Goal: Task Accomplishment & Management: Use online tool/utility

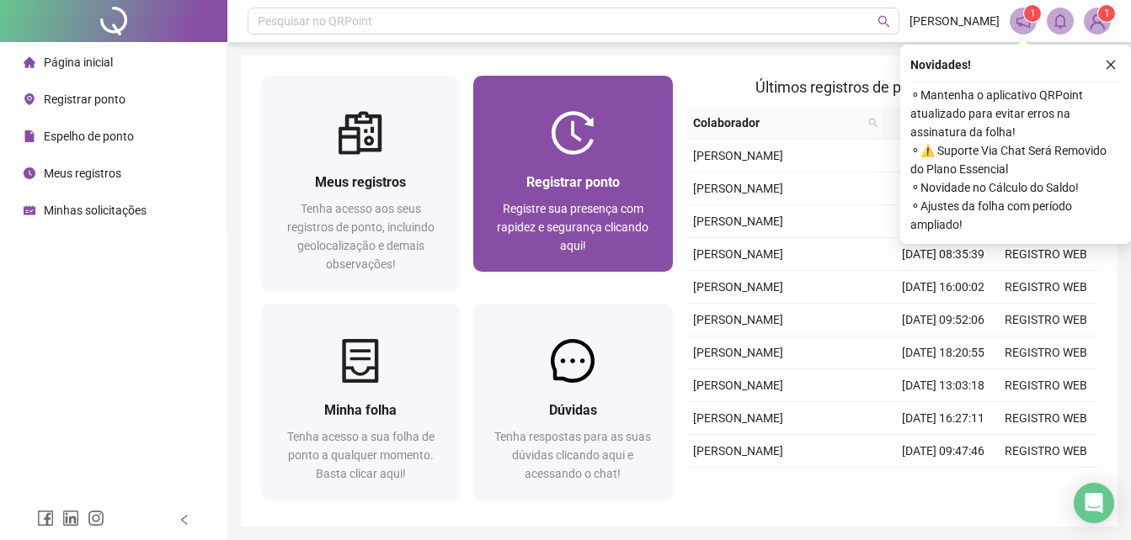
click at [620, 158] on div "Registrar ponto Registre sua presença com rapidez e segurança clicando aqui!" at bounding box center [572, 213] width 199 height 117
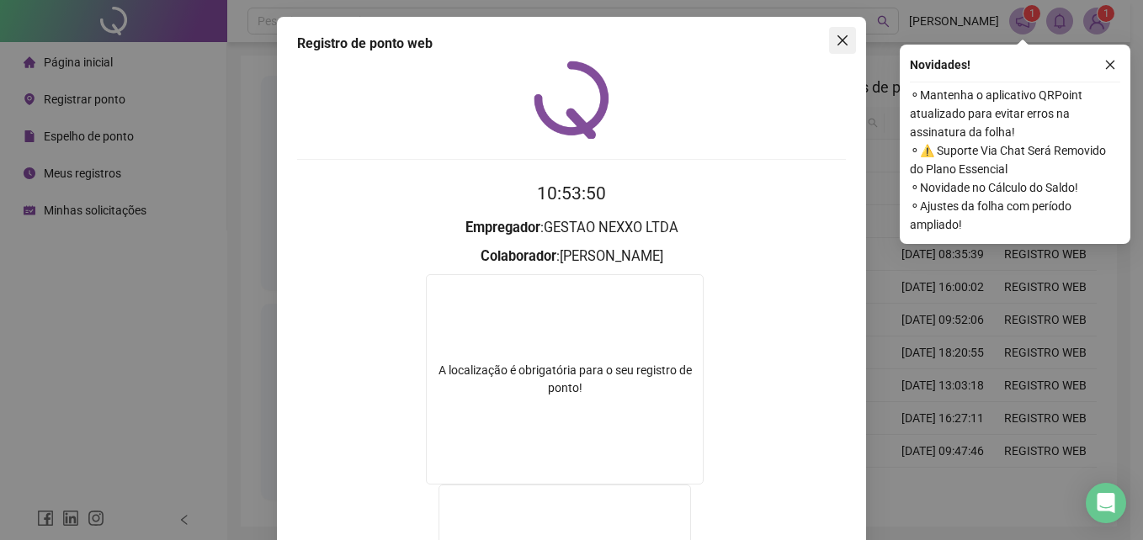
click at [838, 40] on icon "close" at bounding box center [843, 40] width 10 height 10
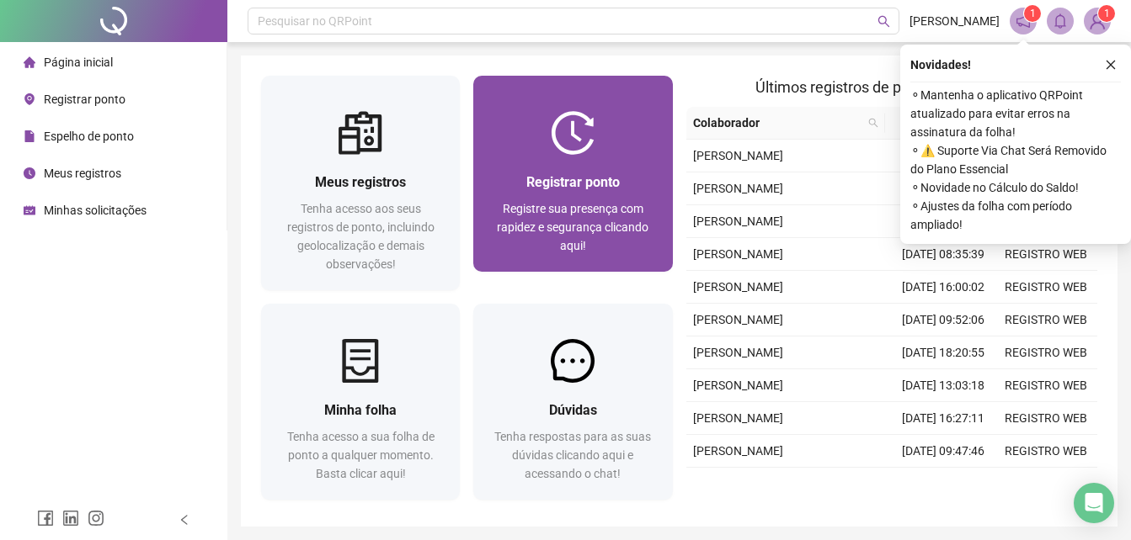
click at [574, 174] on span "Registrar ponto" at bounding box center [572, 182] width 93 height 16
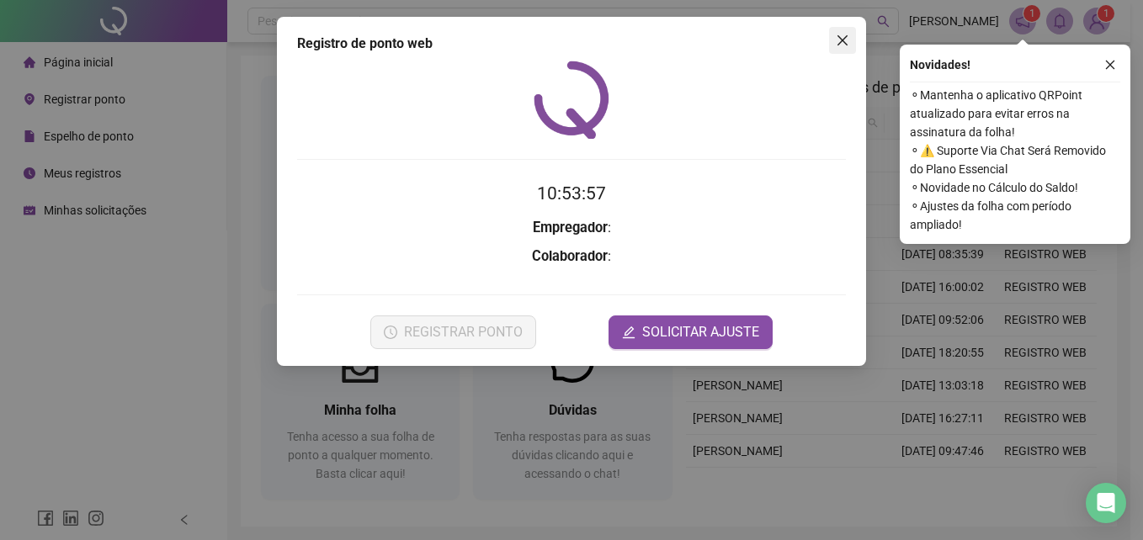
click at [838, 39] on icon "close" at bounding box center [842, 40] width 13 height 13
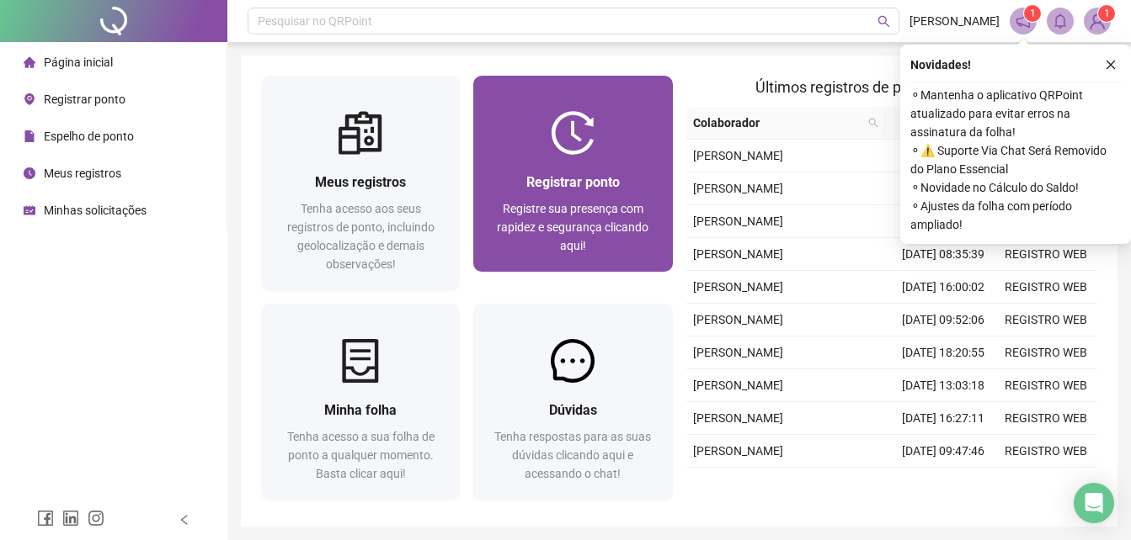
click at [588, 130] on img at bounding box center [573, 133] width 44 height 44
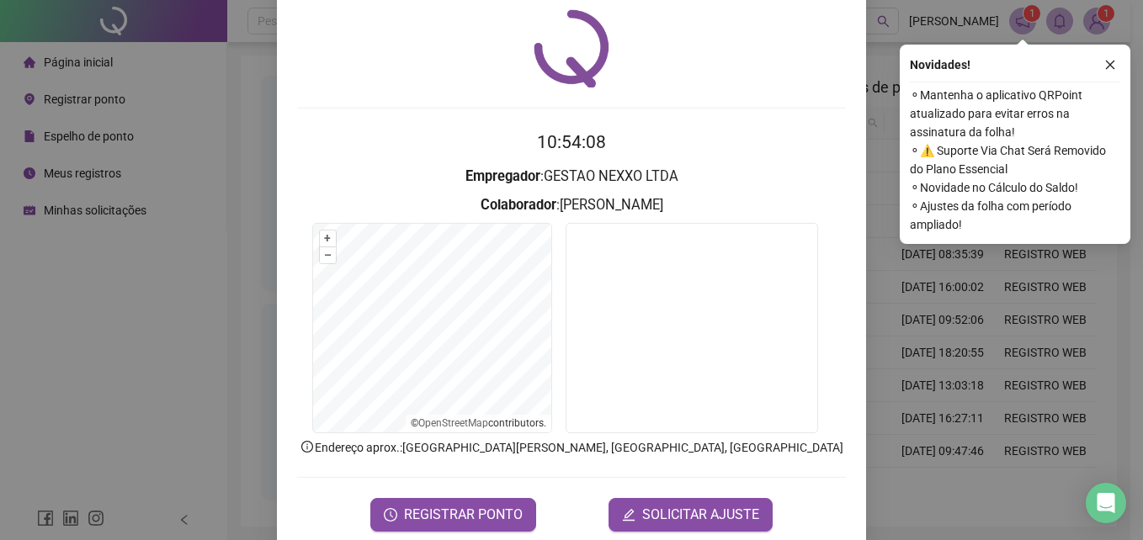
scroll to position [80, 0]
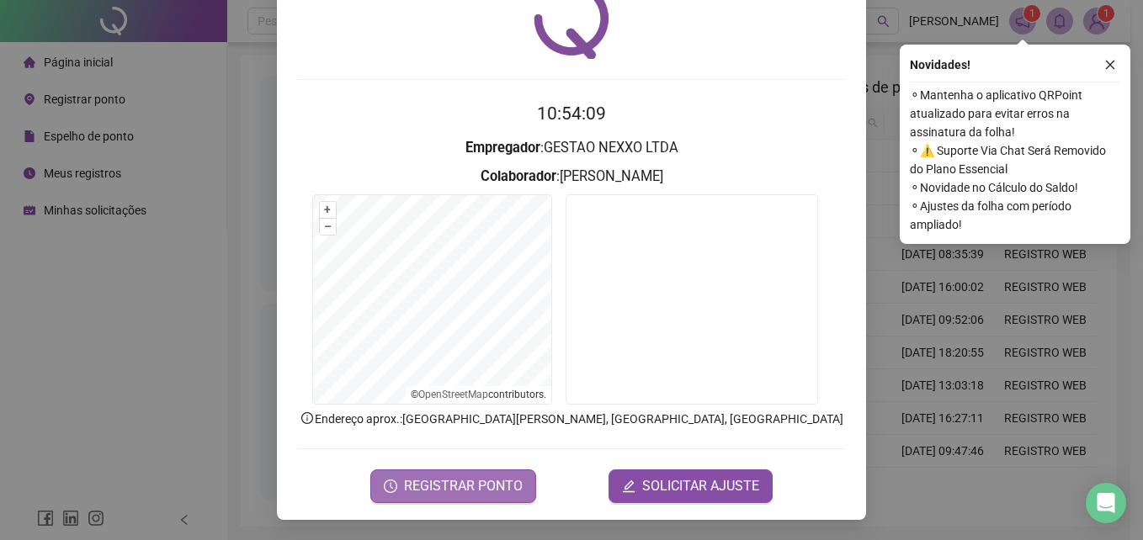
click at [428, 487] on span "REGISTRAR PONTO" at bounding box center [463, 486] width 119 height 20
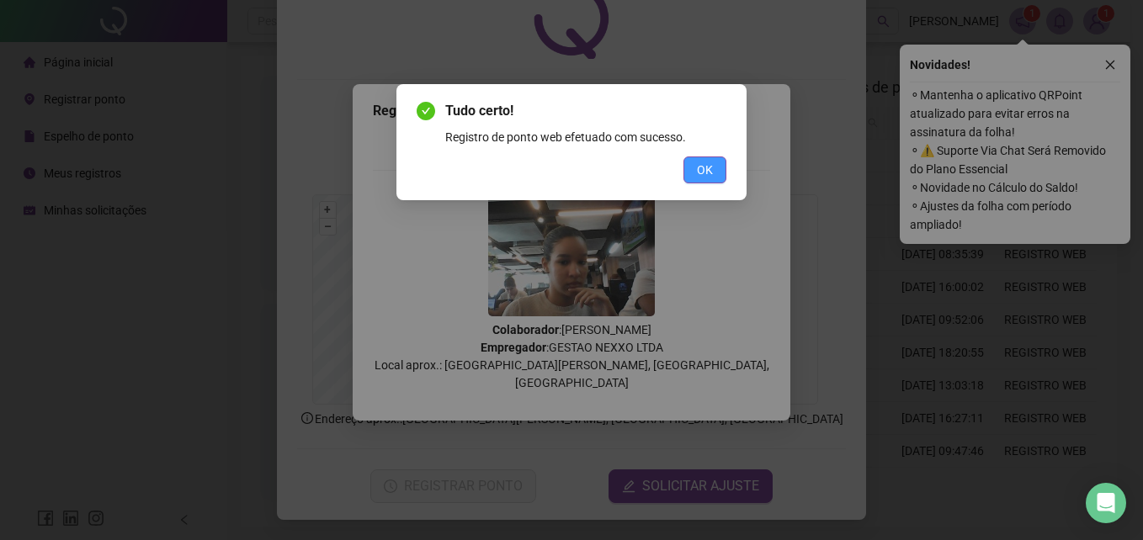
click at [714, 162] on button "OK" at bounding box center [705, 170] width 43 height 27
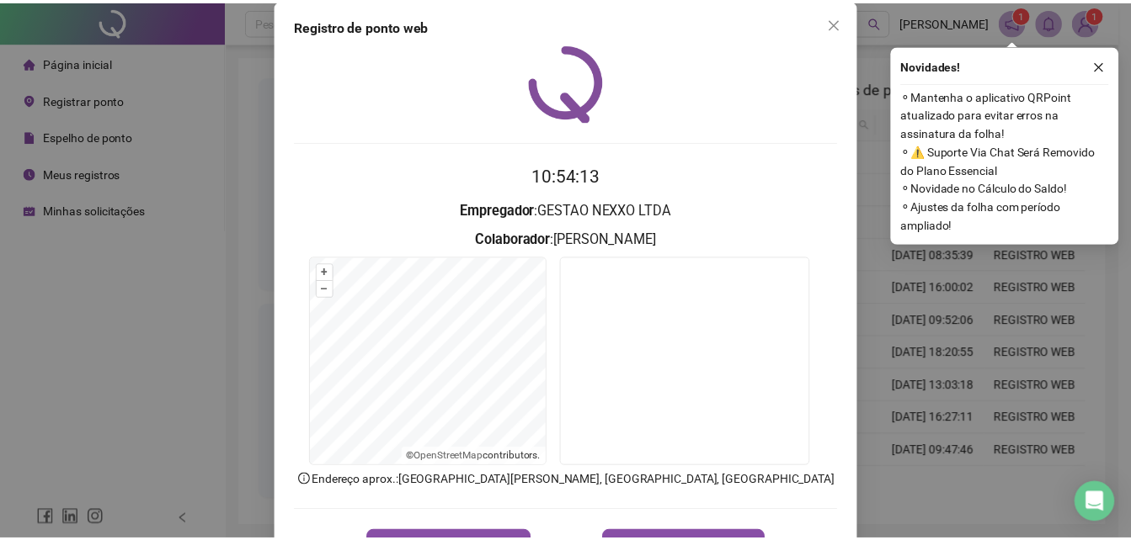
scroll to position [0, 0]
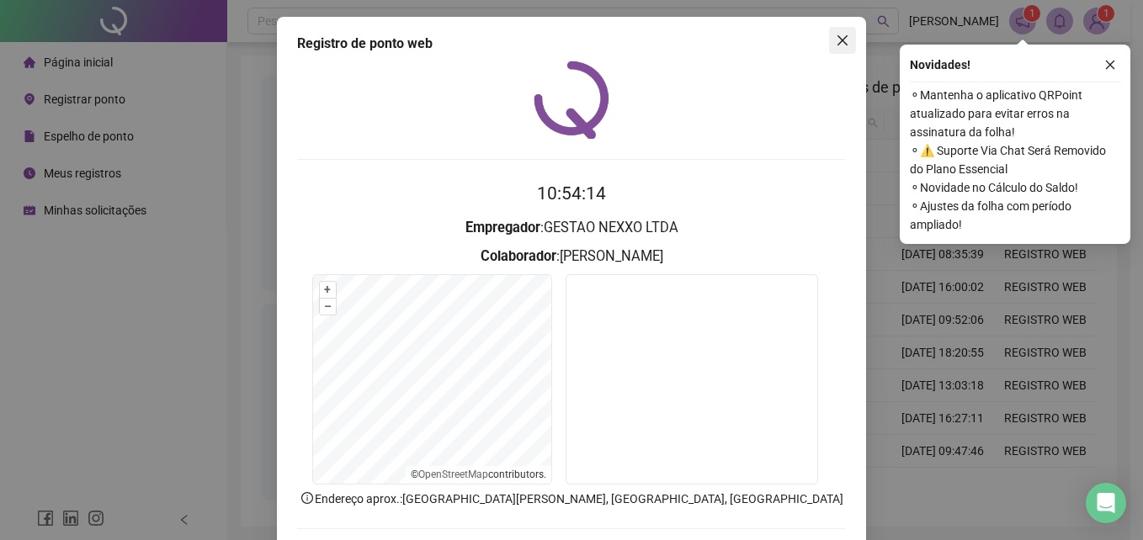
click at [836, 38] on icon "close" at bounding box center [842, 40] width 13 height 13
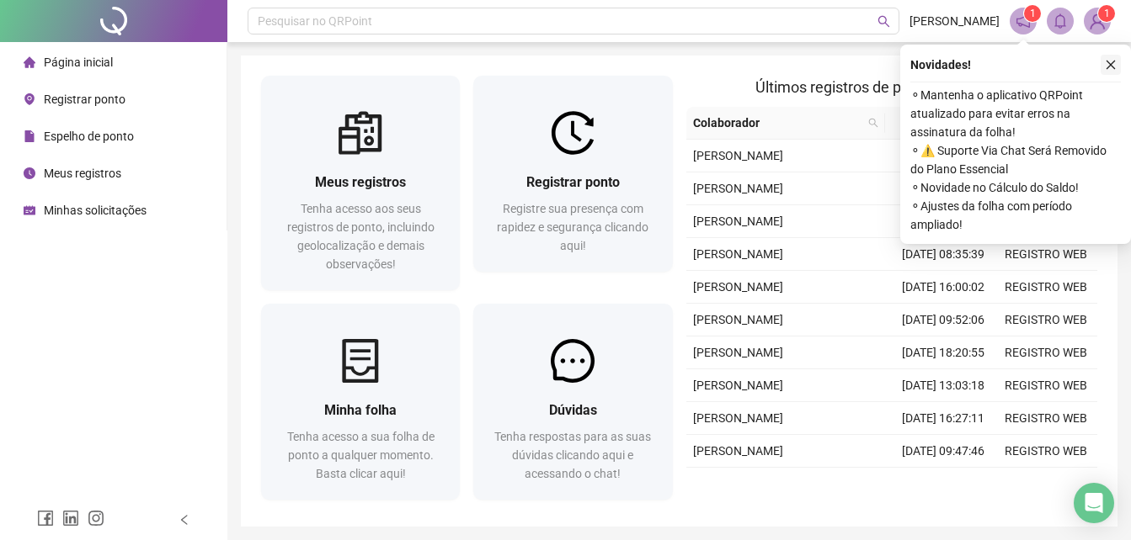
click at [1113, 62] on icon "close" at bounding box center [1110, 65] width 9 height 9
